Goal: Check status: Check status

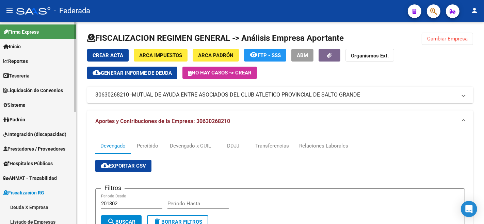
click at [20, 120] on span "Padrón" at bounding box center [14, 119] width 22 height 7
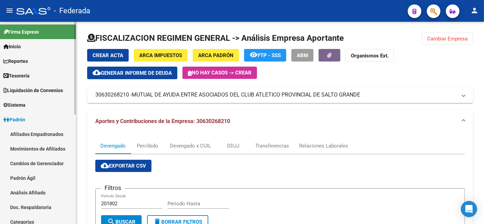
click at [20, 196] on link "Análisis Afiliado" at bounding box center [38, 192] width 76 height 15
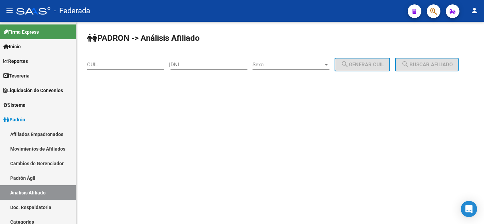
click at [113, 63] on input "CUIL" at bounding box center [125, 65] width 77 height 6
paste input "20-33668595-9"
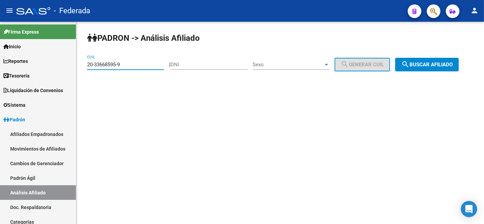
type input "20-33668595-9"
click at [395, 71] on button "search Buscar afiliado" at bounding box center [427, 65] width 64 height 14
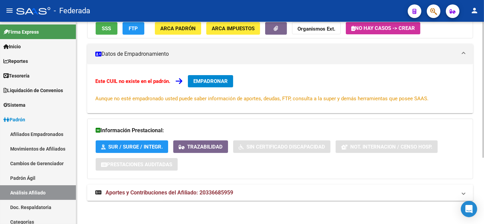
scroll to position [60, 0]
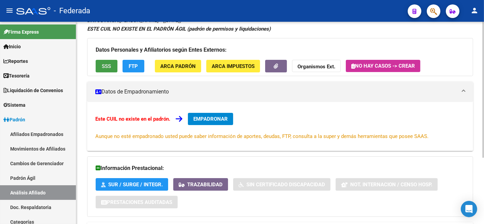
click at [106, 66] on span "SSS" at bounding box center [106, 66] width 9 height 6
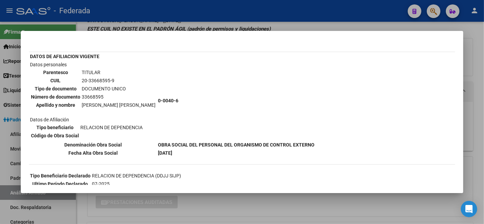
scroll to position [0, 0]
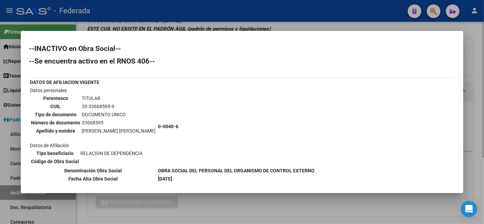
drag, startPoint x: 478, startPoint y: 86, endPoint x: 474, endPoint y: 90, distance: 6.0
click at [478, 86] on div at bounding box center [242, 112] width 484 height 224
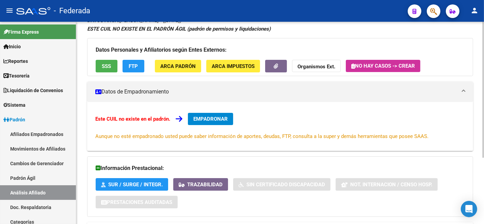
click at [130, 60] on button "FTP" at bounding box center [133, 66] width 22 height 13
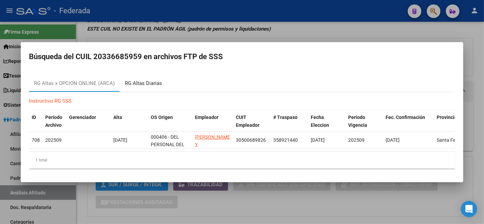
click at [131, 82] on div "RG Altas Diarias" at bounding box center [143, 84] width 37 height 8
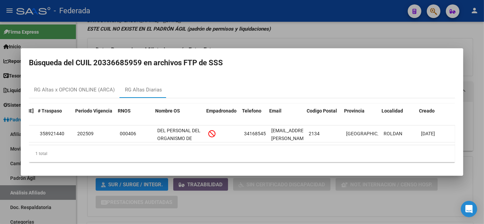
scroll to position [0, 137]
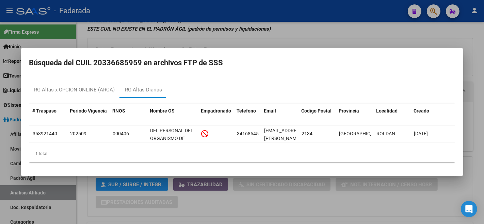
click at [0, 94] on div at bounding box center [242, 112] width 484 height 224
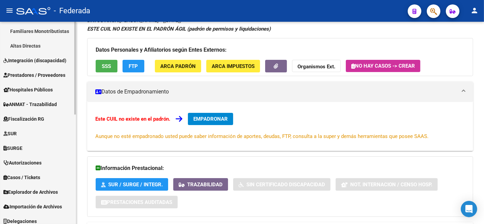
scroll to position [239, 0]
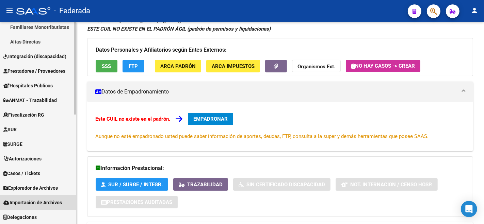
click at [23, 203] on span "Importación de Archivos" at bounding box center [32, 202] width 59 height 7
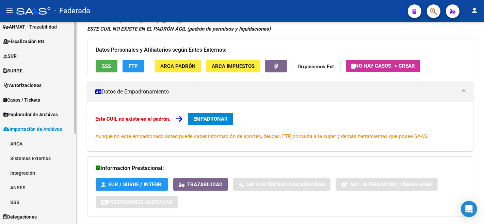
scroll to position [151, 0]
click at [30, 116] on span "Explorador de Archivos" at bounding box center [30, 114] width 54 height 7
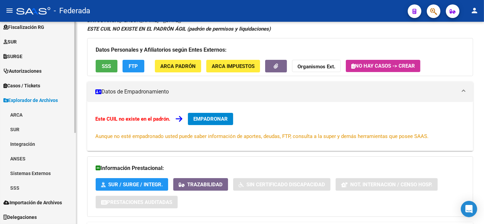
click at [17, 188] on link "SSS" at bounding box center [38, 188] width 76 height 15
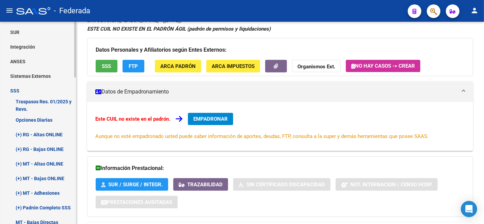
scroll to position [279, 0]
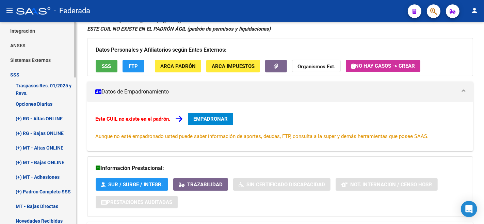
click at [37, 104] on link "Opciones Diarias" at bounding box center [38, 104] width 76 height 15
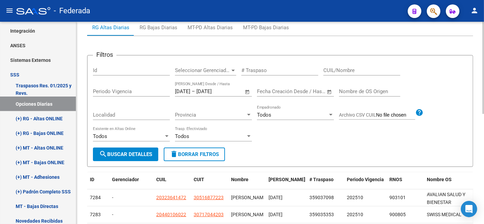
click at [334, 69] on input "CUIL/Nombre" at bounding box center [361, 70] width 77 height 6
paste input "20336685959"
type input "20336685959"
click at [129, 154] on span "search Buscar Detalles" at bounding box center [125, 154] width 53 height 6
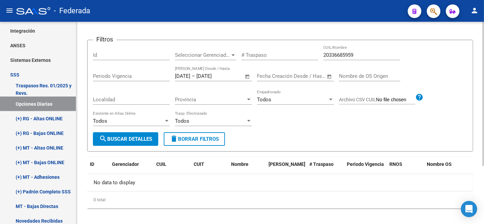
scroll to position [81, 0]
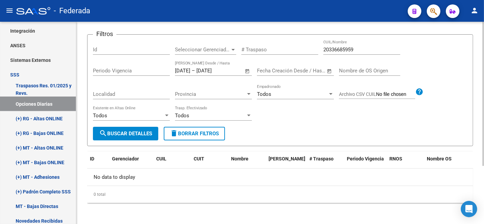
click at [246, 71] on span "Open calendar" at bounding box center [247, 71] width 16 height 16
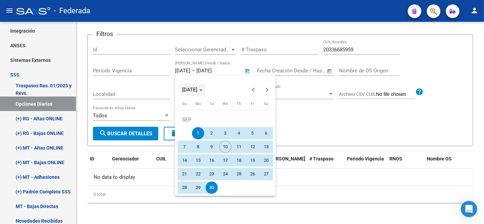
click at [197, 89] on span "[DATE]" at bounding box center [189, 90] width 15 height 6
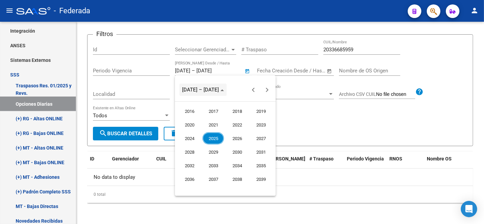
click at [201, 90] on span "[DATE] – [DATE]" at bounding box center [200, 90] width 37 height 6
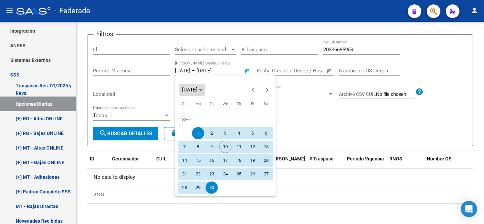
click at [184, 93] on span "Choose month and year" at bounding box center [192, 90] width 26 height 16
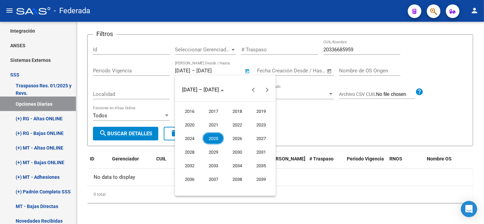
click at [209, 139] on span "2025" at bounding box center [212, 138] width 21 height 12
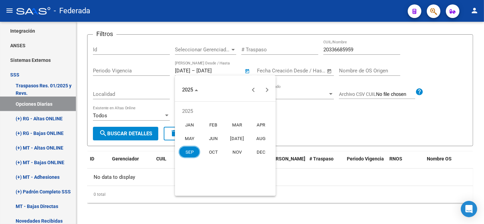
click at [266, 134] on span "AUG" at bounding box center [260, 138] width 21 height 12
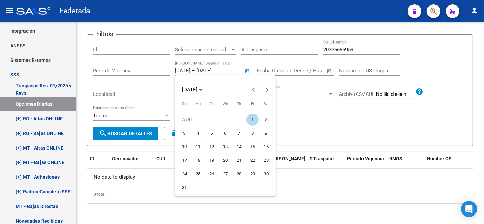
click at [249, 117] on span "1" at bounding box center [252, 120] width 12 height 12
type input "[DATE]"
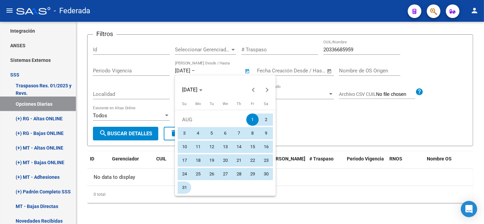
click at [184, 185] on span "31" at bounding box center [184, 188] width 12 height 12
type input "[DATE]"
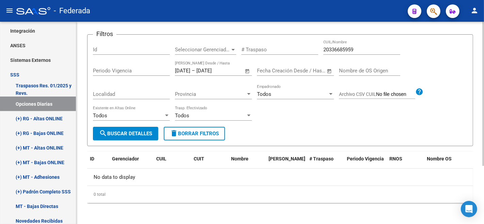
click at [128, 141] on form "Filtros Id Seleccionar Gerenciador Seleccionar Gerenciador # Traspaso 203366859…" at bounding box center [280, 90] width 386 height 112
click at [121, 135] on span "search Buscar Detalles" at bounding box center [125, 134] width 53 height 6
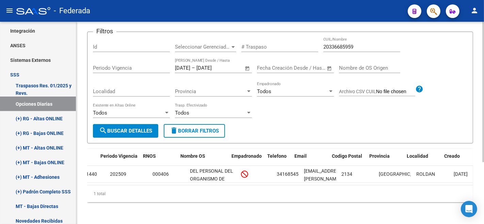
scroll to position [0, 259]
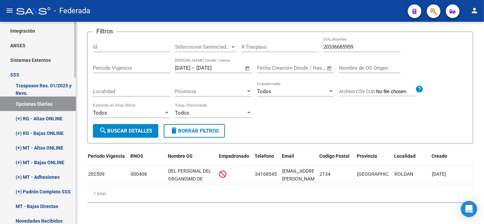
click at [48, 117] on link "(+) RG - Altas ONLINE" at bounding box center [38, 118] width 76 height 15
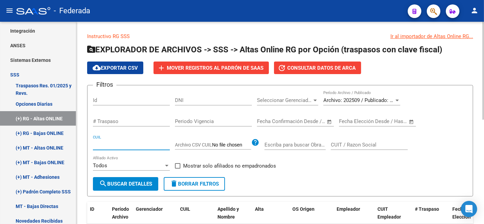
paste input "20-33668595-9"
type input "20-33668595-9"
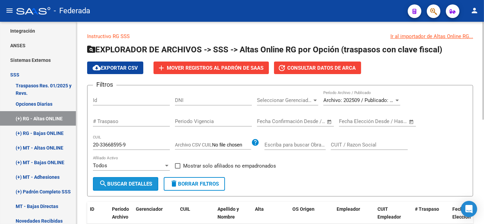
click at [124, 186] on span "search Buscar Detalles" at bounding box center [125, 184] width 53 height 6
